Goal: Task Accomplishment & Management: Use online tool/utility

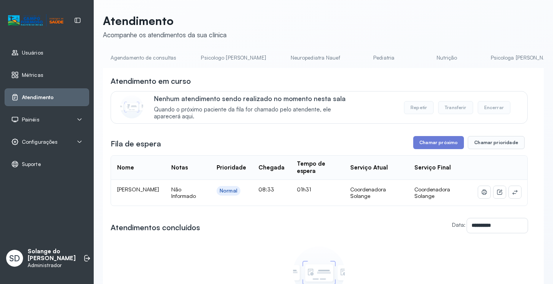
scroll to position [0, 138]
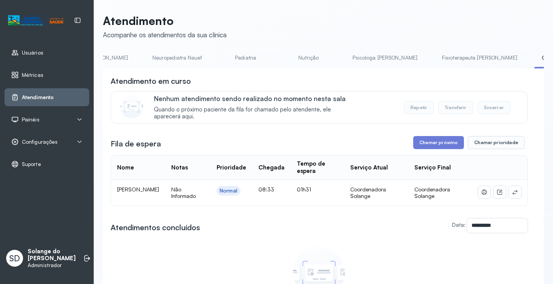
click at [411, 113] on button "Repetir" at bounding box center [419, 107] width 30 height 13
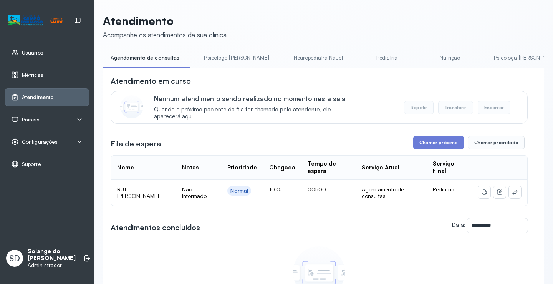
click at [486, 58] on link "Psicologa [PERSON_NAME]" at bounding box center [526, 57] width 80 height 13
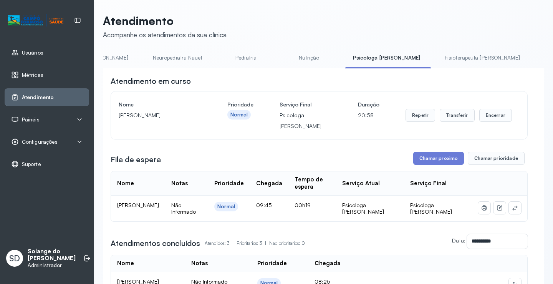
scroll to position [0, 200]
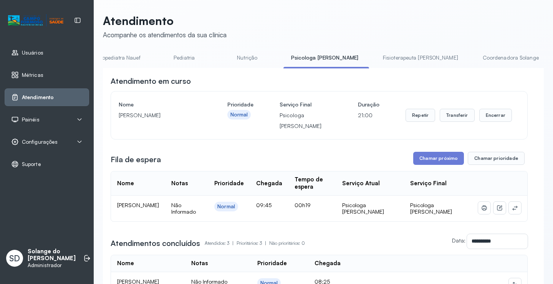
click at [475, 57] on link "Coordenadora Solange" at bounding box center [510, 57] width 71 height 13
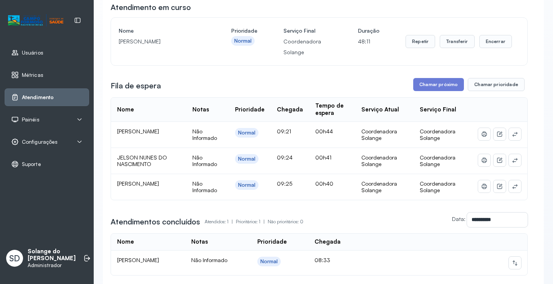
scroll to position [77, 0]
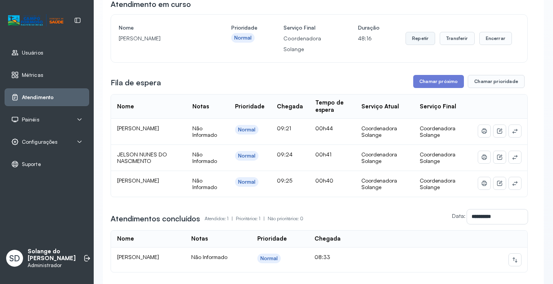
click at [423, 42] on button "Repetir" at bounding box center [421, 38] width 30 height 13
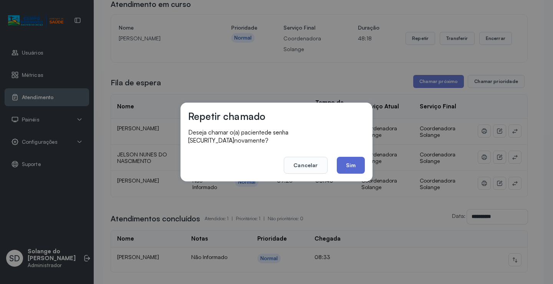
click at [358, 162] on button "Sim" at bounding box center [351, 165] width 28 height 17
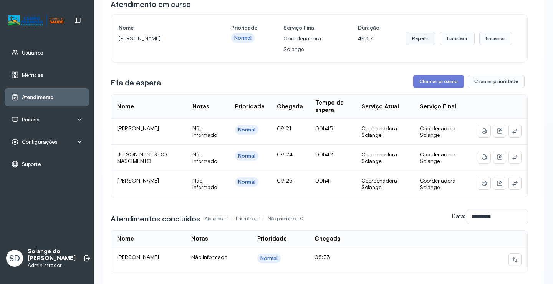
click at [419, 40] on button "Repetir" at bounding box center [421, 38] width 30 height 13
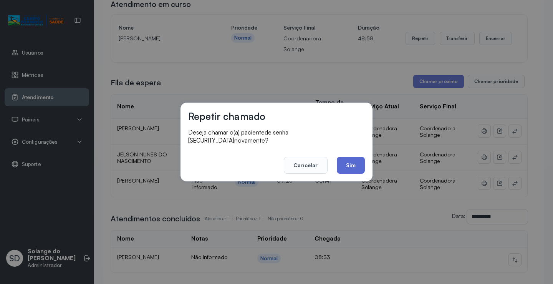
click at [348, 163] on button "Sim" at bounding box center [351, 165] width 28 height 17
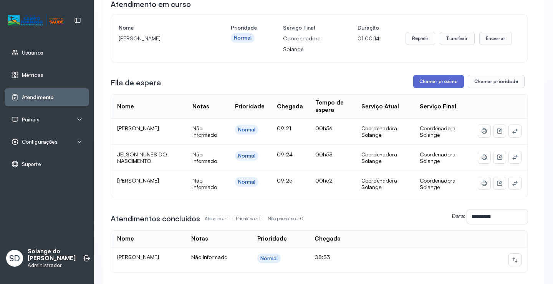
click at [437, 85] on button "Chamar próximo" at bounding box center [438, 81] width 51 height 13
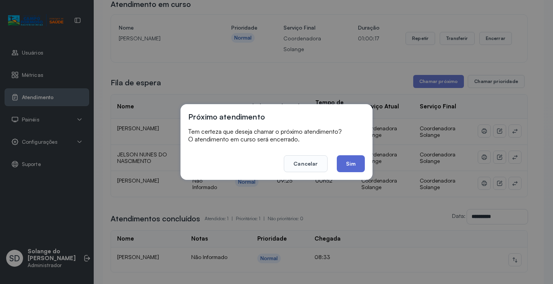
click at [349, 164] on button "Sim" at bounding box center [351, 163] width 28 height 17
